Goal: Task Accomplishment & Management: Manage account settings

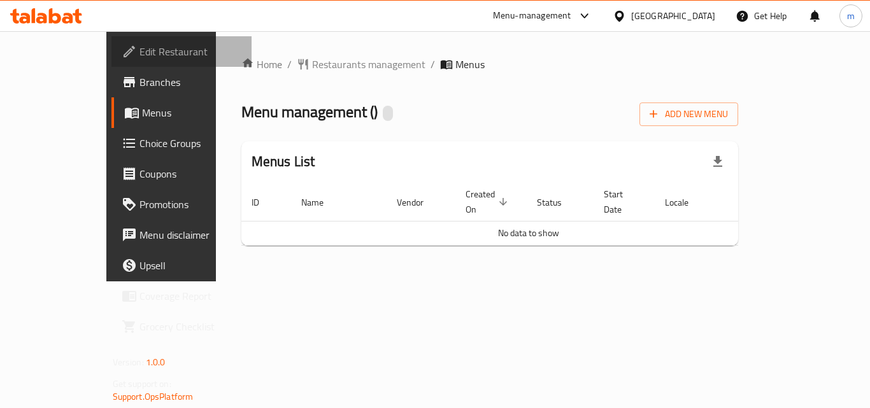
click at [139, 54] on span "Edit Restaurant" at bounding box center [190, 51] width 102 height 15
click at [139, 57] on span "Edit Restaurant" at bounding box center [190, 51] width 102 height 15
